Goal: Check status: Check status

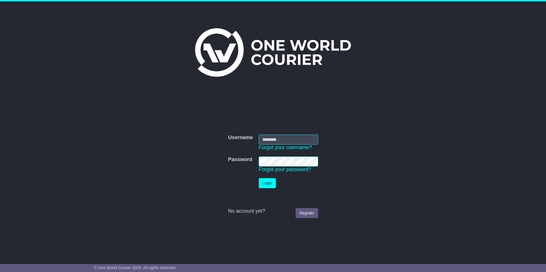
type input "******"
click at [270, 186] on button "Login" at bounding box center [267, 183] width 17 height 10
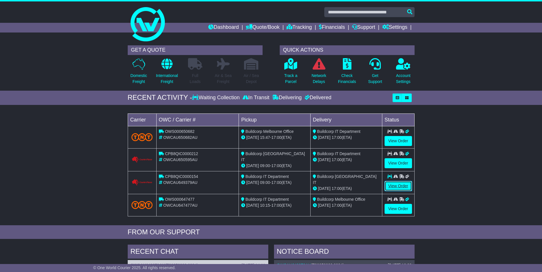
click at [398, 185] on link "View Order" at bounding box center [397, 186] width 27 height 10
